Goal: Communication & Community: Share content

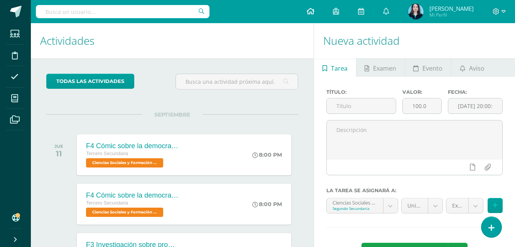
click at [324, 7] on link at bounding box center [311, 11] width 26 height 23
click at [503, 15] on span at bounding box center [499, 11] width 13 height 8
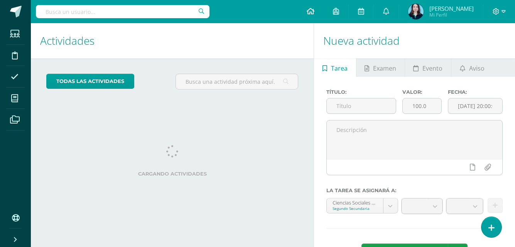
click at [315, 10] on icon at bounding box center [311, 11] width 8 height 7
click at [390, 10] on icon at bounding box center [386, 11] width 6 height 7
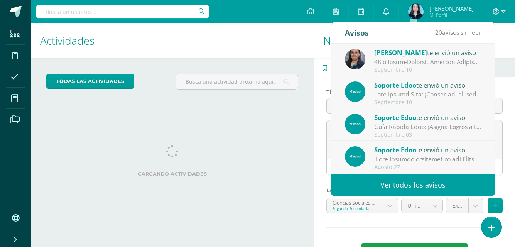
click at [400, 183] on link "Ver todos los avisos" at bounding box center [413, 185] width 163 height 21
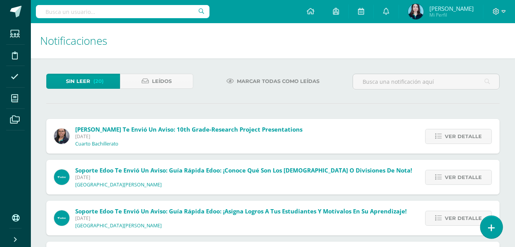
click at [498, 224] on link at bounding box center [492, 227] width 22 height 22
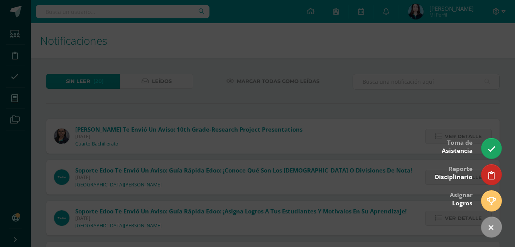
click at [472, 32] on div at bounding box center [257, 123] width 515 height 247
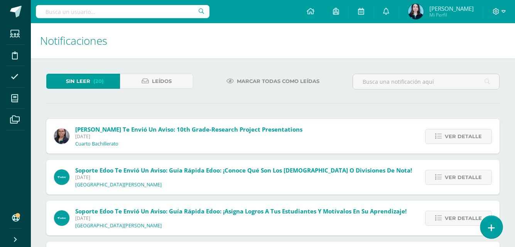
click at [483, 228] on link at bounding box center [492, 227] width 22 height 22
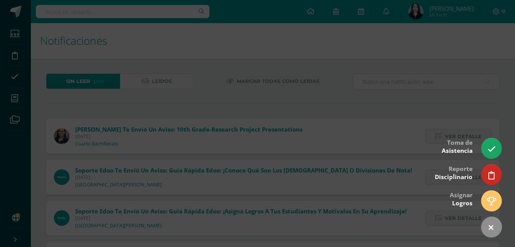
click at [26, 64] on div at bounding box center [257, 123] width 515 height 247
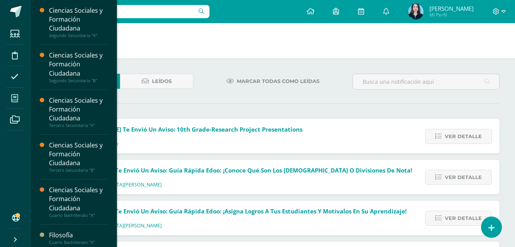
click at [22, 95] on span at bounding box center [14, 98] width 17 height 17
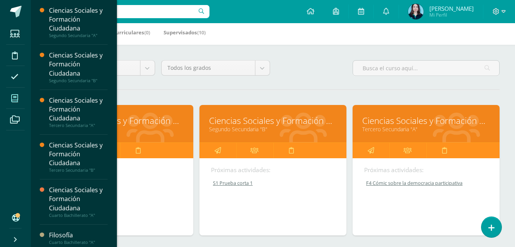
scroll to position [77, 0]
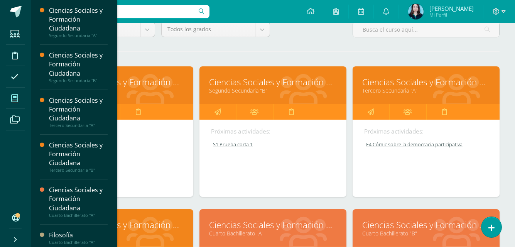
click at [401, 82] on link "Ciencias Sociales y Formación Ciudadana" at bounding box center [427, 82] width 128 height 12
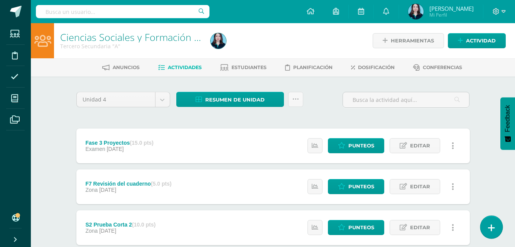
click at [493, 228] on icon at bounding box center [491, 228] width 7 height 9
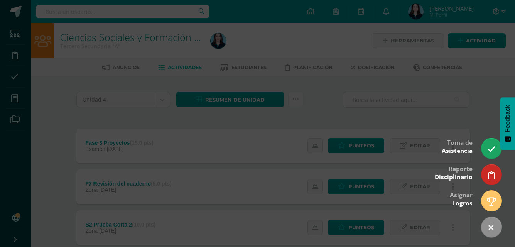
click at [477, 119] on div at bounding box center [257, 123] width 515 height 247
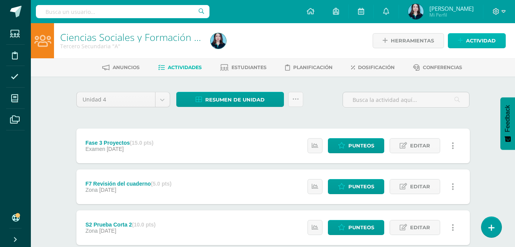
click at [485, 39] on span "Actividad" at bounding box center [481, 41] width 30 height 14
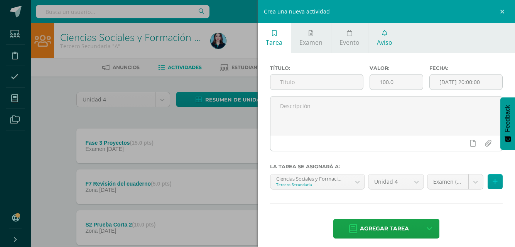
click at [392, 39] on link "Aviso" at bounding box center [385, 38] width 32 height 30
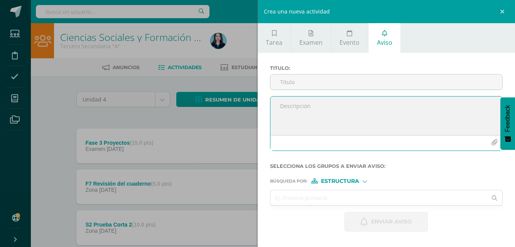
click at [305, 107] on textarea at bounding box center [387, 116] width 232 height 39
click at [495, 145] on icon "button" at bounding box center [495, 142] width 7 height 7
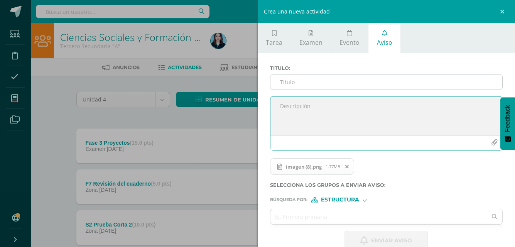
click at [292, 78] on input "Titulo :" at bounding box center [387, 82] width 232 height 15
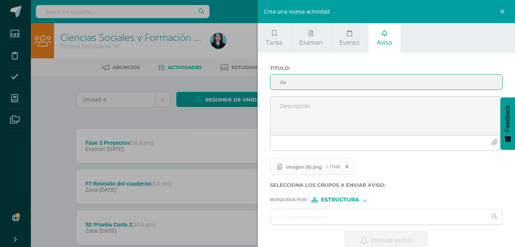
type input "A"
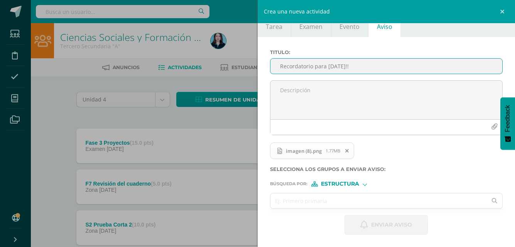
type input "Recordatorio para mañana!!"
click at [335, 208] on input "text" at bounding box center [379, 200] width 217 height 15
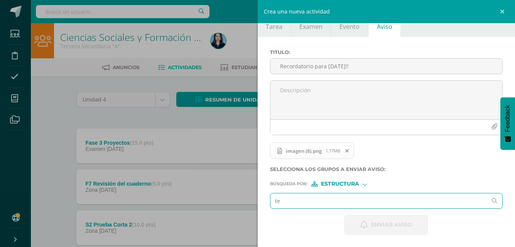
type input "ter"
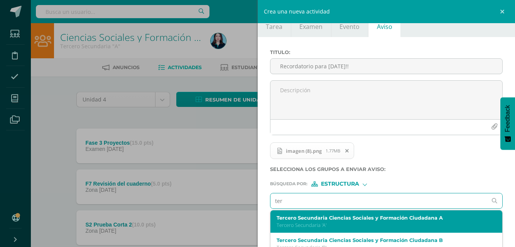
click at [335, 220] on label "Tercero Secundaria Ciencias Sociales y Formación Ciudadana A" at bounding box center [382, 218] width 210 height 6
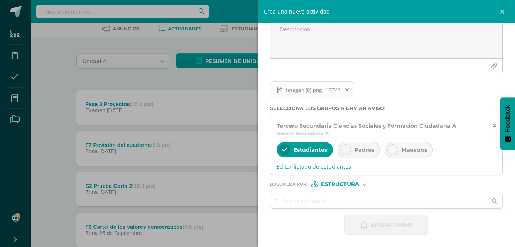
scroll to position [77, 0]
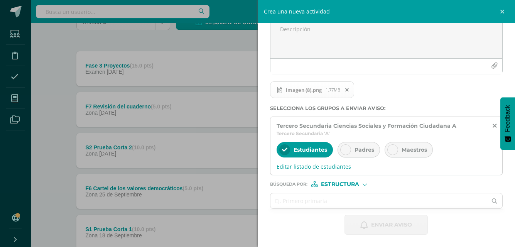
click at [351, 151] on div "Padres" at bounding box center [359, 149] width 42 height 15
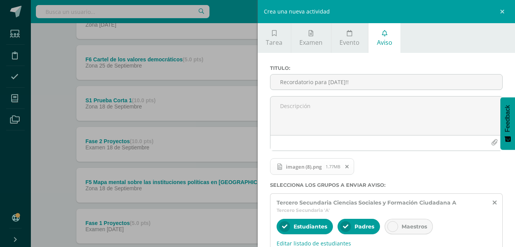
scroll to position [193, 0]
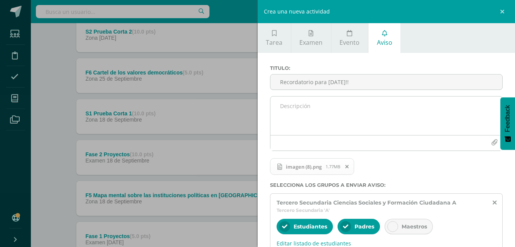
click at [320, 114] on textarea at bounding box center [387, 116] width 232 height 39
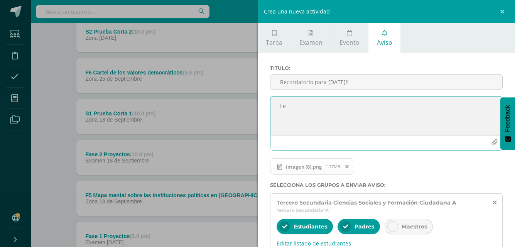
type textarea "L"
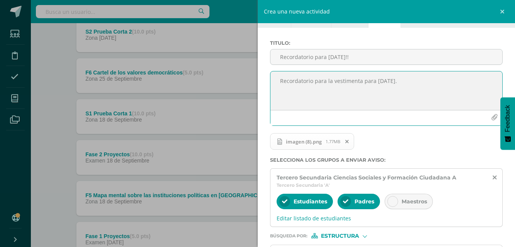
scroll to position [39, 0]
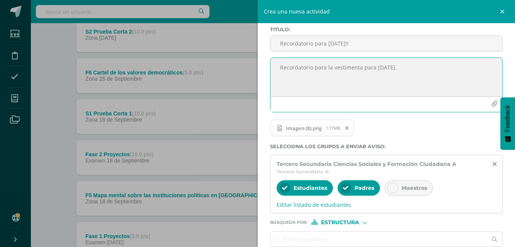
click at [376, 69] on textarea "Recordatorio para la vestimenta para mañana." at bounding box center [387, 77] width 232 height 39
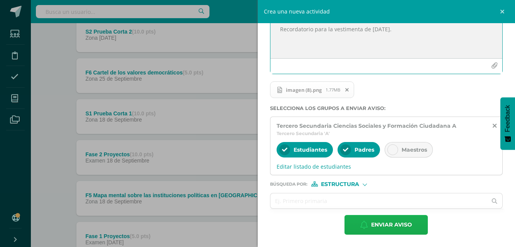
type textarea "Recordatorio para la vestimenta de mañana."
click at [390, 229] on span "Enviar aviso" at bounding box center [391, 224] width 41 height 19
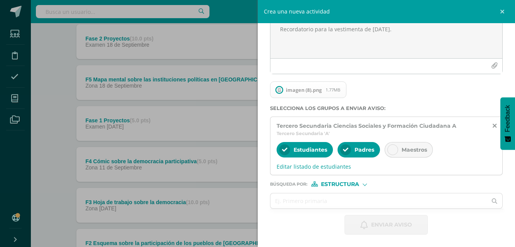
scroll to position [0, 0]
